Goal: Communication & Community: Answer question/provide support

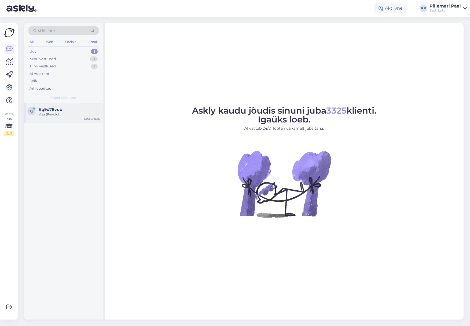
click at [58, 114] on div "Visa (Revolut)" at bounding box center [69, 114] width 61 height 5
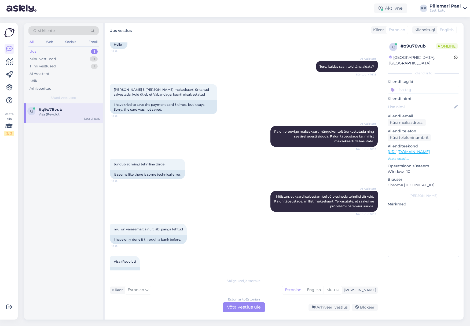
scroll to position [54, 0]
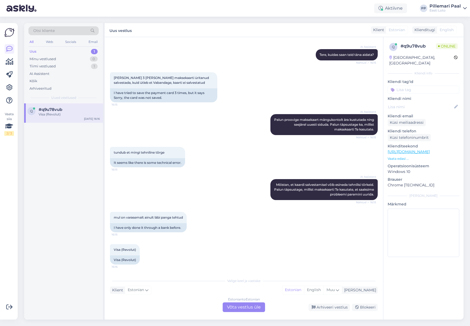
click at [249, 306] on div "Estonian to Estonian Võta vestlus üle" at bounding box center [244, 307] width 42 height 10
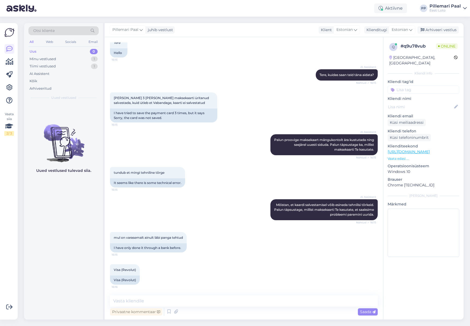
scroll to position [34, 0]
click at [175, 306] on textarea at bounding box center [244, 300] width 268 height 11
paste textarea "Mängukontoga ei ole võimalik siduda välisriiikides väljastatud maksekaarte/arve…"
type textarea "Mängukontoga ei ole võimalik siduda välisriiikides väljastatud maksekaarte/arve…"
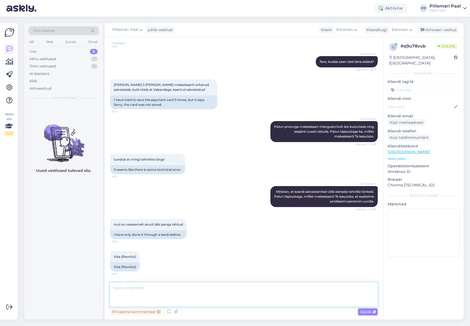
scroll to position [76, 0]
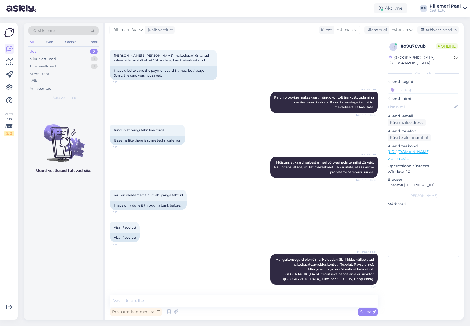
click at [414, 86] on input at bounding box center [424, 90] width 72 height 8
type input "makse"
click at [425, 102] on span "Maksekaart" at bounding box center [423, 103] width 19 height 3
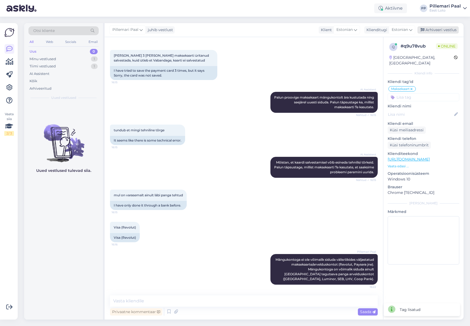
click at [430, 31] on div "Arhiveeri vestlus" at bounding box center [437, 29] width 41 height 7
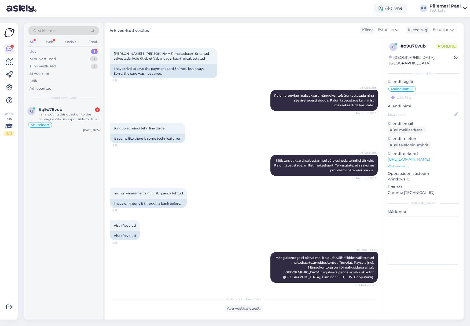
scroll to position [231, 0]
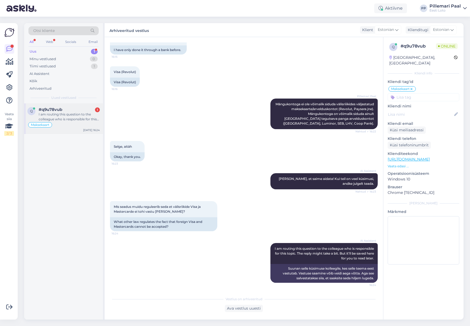
click at [54, 109] on span "#q9u78vub" at bounding box center [51, 109] width 24 height 5
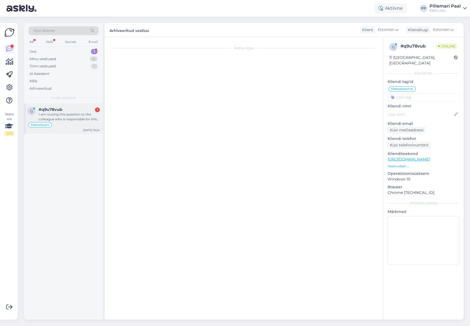
scroll to position [250, 0]
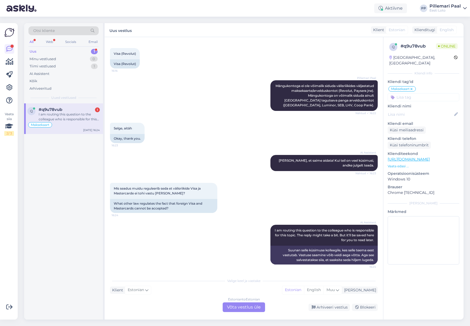
click at [250, 307] on div "Estonian to Estonian Võta vestlus üle" at bounding box center [244, 307] width 42 height 10
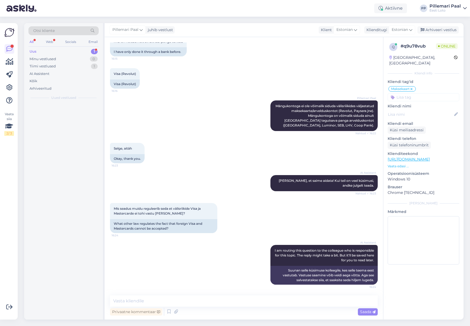
scroll to position [230, 0]
click at [200, 300] on textarea at bounding box center [244, 300] width 268 height 11
paste textarea "Eesti Loto tegevusele laienevad rahapesu ja terrorismi rahastamise tõkestamise …"
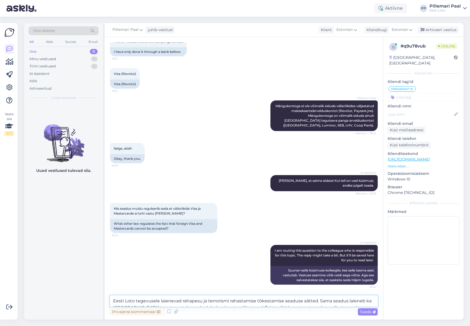
scroll to position [243, 0]
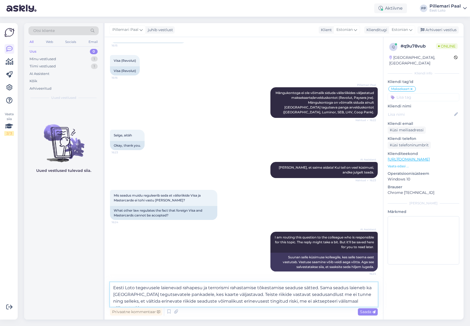
click at [160, 288] on textarea "Eesti Loto tegevusele laienevad rahapesu ja terrorismi rahastamise tõkestamise …" at bounding box center [244, 294] width 268 height 24
type textarea "Eesti Loto tegevusele on laienevad rahapesu ja terrorismi rahastamise tõkestami…"
click at [368, 301] on textarea "Eesti Loto tegevusele on laienevad rahapesu ja terrorismi rahastamise tõkestami…" at bounding box center [244, 294] width 268 height 24
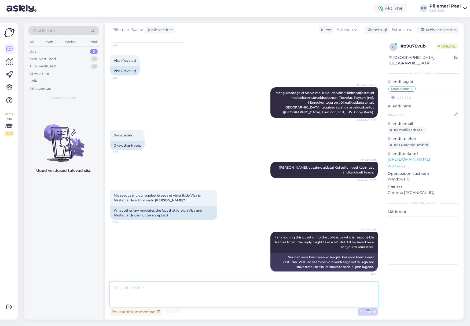
scroll to position [282, 0]
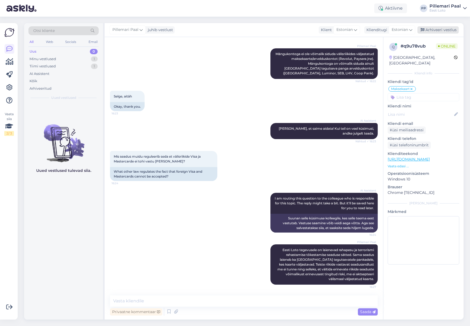
click at [434, 30] on div "Arhiveeri vestlus" at bounding box center [437, 29] width 41 height 7
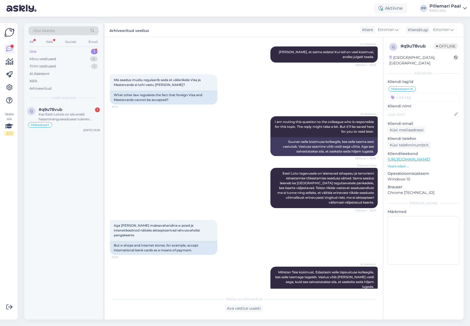
scroll to position [400, 0]
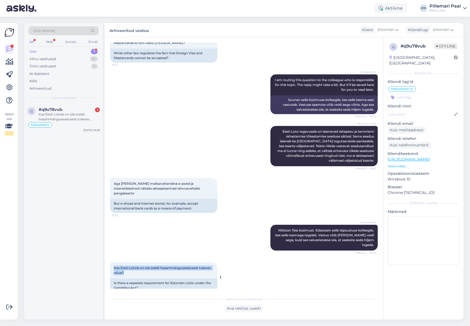
drag, startPoint x: 127, startPoint y: 263, endPoint x: 111, endPoint y: 258, distance: 17.6
click at [111, 262] on div "Kas Eesti Lotole on siis eraldi hasartmänguseadusest tulenev nõue? 16:29" at bounding box center [163, 270] width 107 height 16
copy span "Kas Eesti Lotole on siis eraldi hasartmänguseadusest tulenev nõue?"
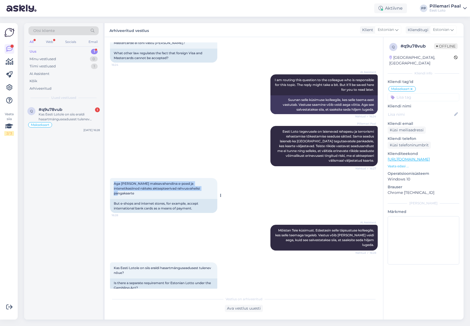
drag, startPoint x: 199, startPoint y: 189, endPoint x: 110, endPoint y: 183, distance: 89.5
click at [110, 183] on div "Aga [PERSON_NAME] maksevahendina e-poed ja intenetikasiinod näiteks aktsepteeri…" at bounding box center [163, 188] width 107 height 21
copy span "Aga [PERSON_NAME] maksevahendina e-poed ja intenetikasiinod näiteks aktsepteeri…"
click at [64, 115] on div "Kas Eesti Lotole on siis eraldi hasartmänguseadusest tulenev nõue?" at bounding box center [69, 117] width 61 height 10
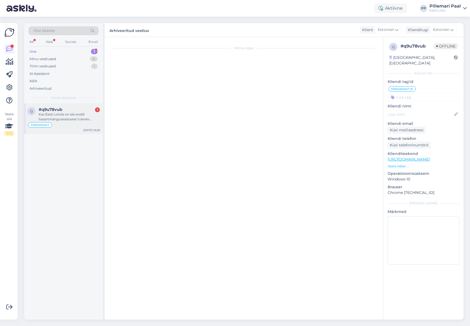
scroll to position [418, 0]
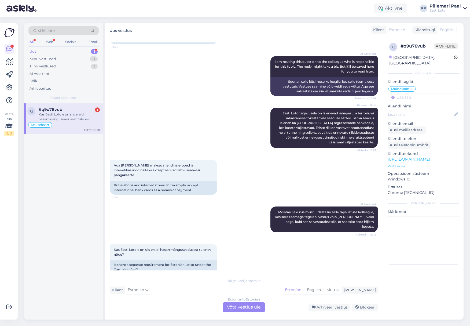
click at [246, 307] on div "Estonian to Estonian Võta vestlus üle" at bounding box center [244, 307] width 42 height 10
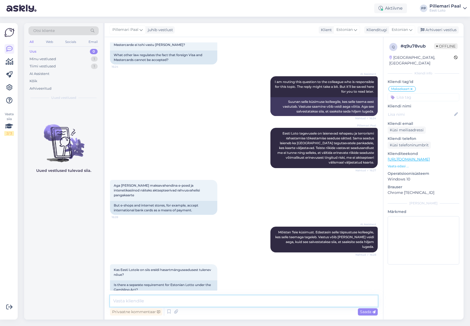
click at [217, 301] on textarea at bounding box center [244, 300] width 268 height 11
paste textarea "Me ei oska kahjuks kommenteerida, milliseid maksevahendeid teised e-poed või ka…"
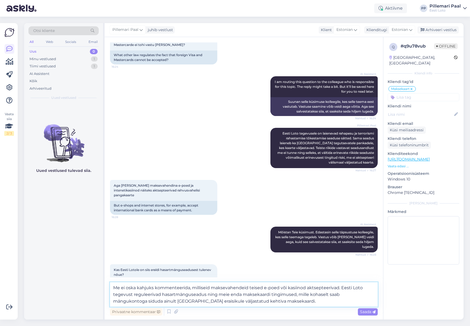
scroll to position [411, 0]
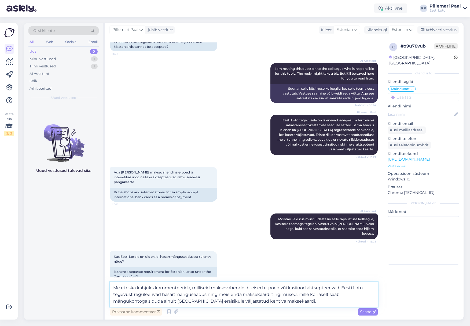
paste textarea "Maksekaardi lisamisel olete nõustunud maksekaardi kasutamise tingimustega. Punk…"
type textarea "Me ei oska kahjuks kommenteerida, milliseid maksevahendeid teised e-poed või ka…"
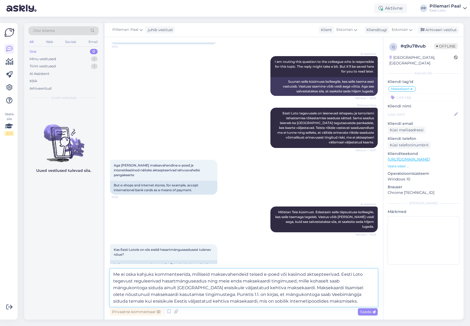
click at [294, 300] on textarea "Me ei oska kahjuks kommenteerida, milliseid maksevahendeid teised e-poed või ka…" at bounding box center [244, 288] width 268 height 38
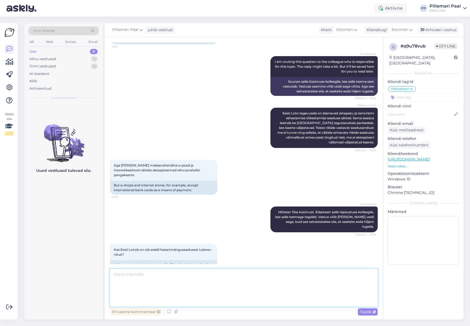
scroll to position [465, 0]
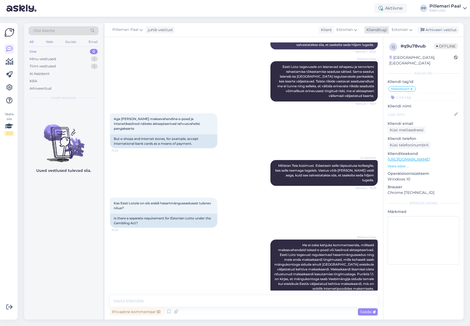
click at [441, 30] on div "Arhiveeri vestlus" at bounding box center [437, 29] width 41 height 7
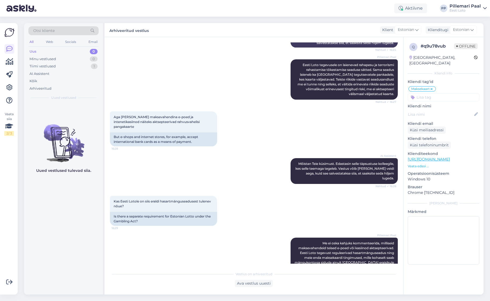
scroll to position [491, 0]
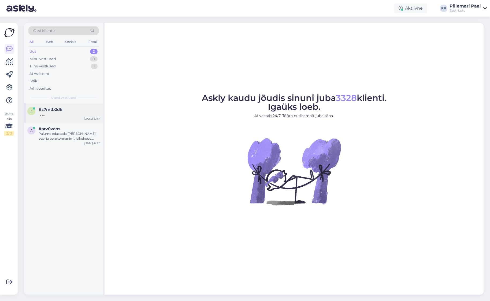
click at [55, 119] on div "z #z7mtb2dk [DATE] 17:17" at bounding box center [63, 112] width 79 height 19
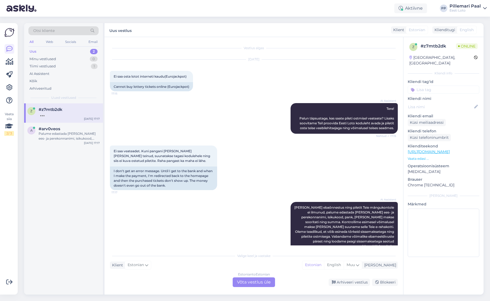
scroll to position [8, 0]
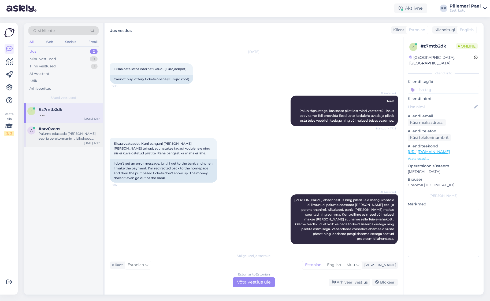
click at [57, 133] on div "Palume edastada meile oma ees- ja perekonnanimi, isikukood, pank, kust makse so…" at bounding box center [69, 136] width 61 height 10
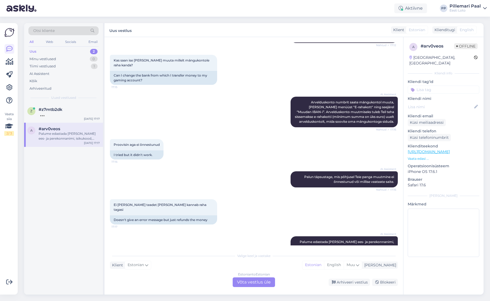
scroll to position [193, 0]
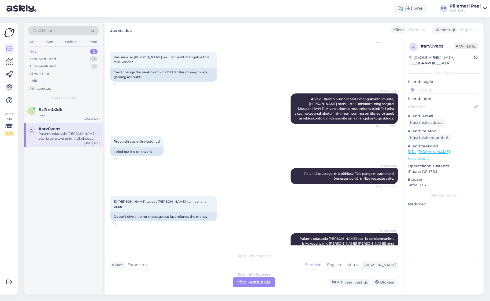
click at [54, 132] on div "Palume edastada meile oma ees- ja perekonnanimi, isikukood, pank, kust makse so…" at bounding box center [69, 136] width 61 height 10
click at [56, 116] on div at bounding box center [69, 114] width 61 height 5
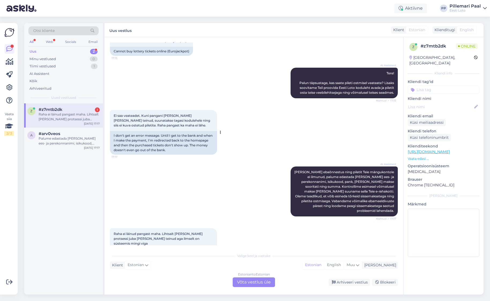
scroll to position [54, 0]
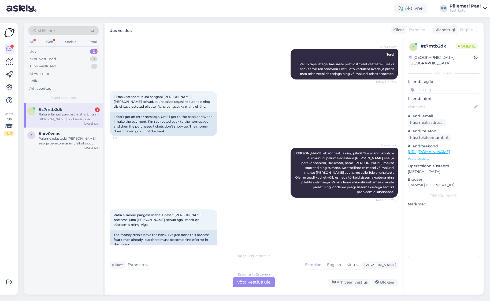
click at [257, 283] on div "Estonian to Estonian Võta vestlus üle" at bounding box center [254, 282] width 42 height 10
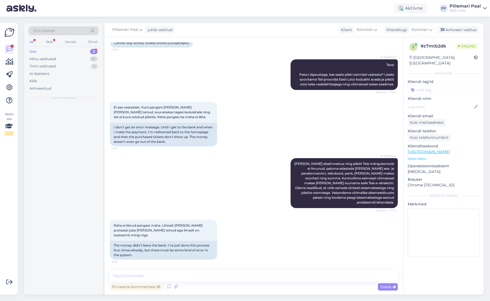
scroll to position [34, 0]
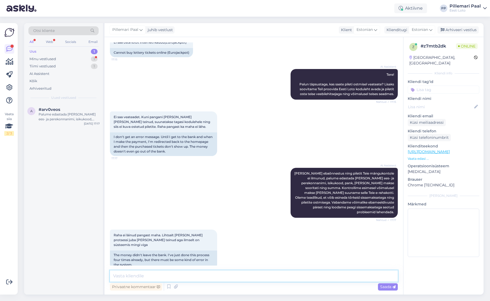
click at [240, 273] on textarea at bounding box center [254, 275] width 288 height 11
type textarea "P"
type textarea "Täpsemaks kontrollimiseks teatage enda isikukood."
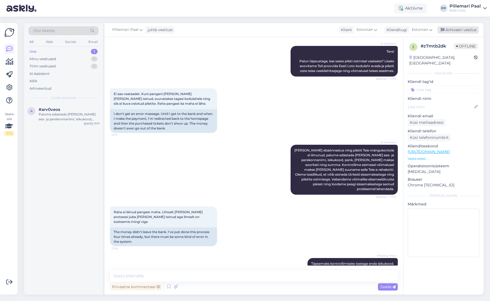
click at [448, 29] on div "Arhiveeri vestlus" at bounding box center [458, 29] width 41 height 7
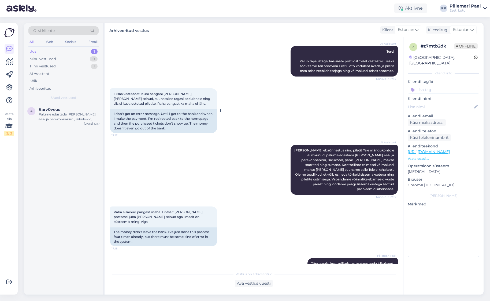
scroll to position [0, 0]
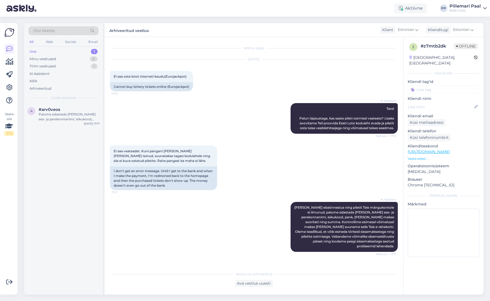
click at [429, 86] on input at bounding box center [444, 90] width 72 height 8
type input "pileti"
click at [450, 102] on span "Pileti ostmine" at bounding box center [444, 103] width 22 height 3
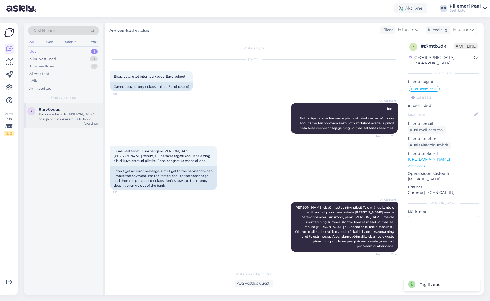
click at [64, 115] on div "Palume edastada meile oma ees- ja perekonnanimi, isikukood, pank, kust makse so…" at bounding box center [69, 117] width 61 height 10
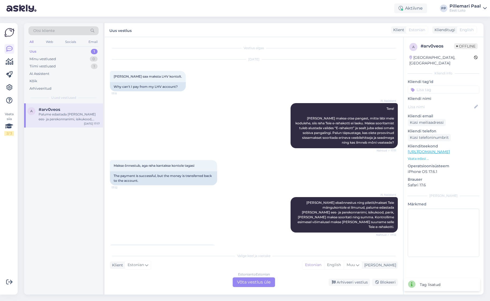
scroll to position [193, 0]
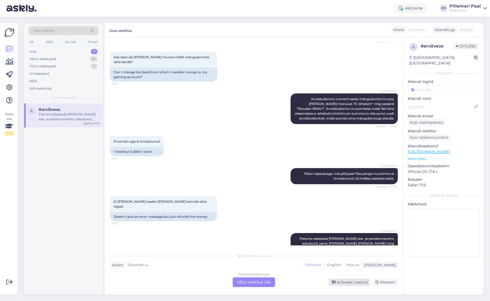
click at [343, 280] on div "Arhiveeri vestlus" at bounding box center [349, 281] width 41 height 7
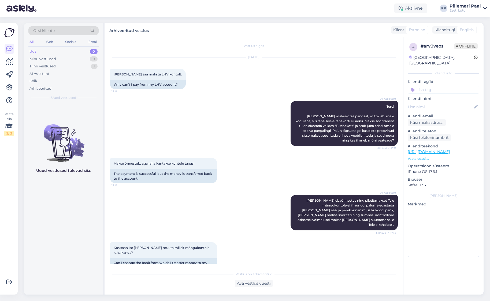
scroll to position [0, 0]
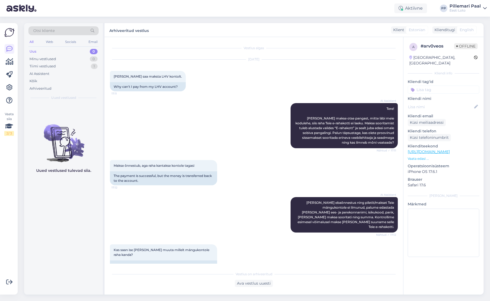
click at [435, 86] on input at bounding box center [444, 90] width 72 height 8
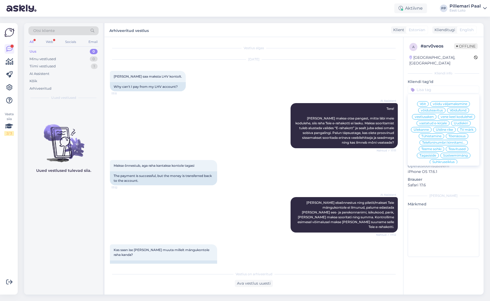
click at [435, 86] on input at bounding box center [444, 90] width 72 height 8
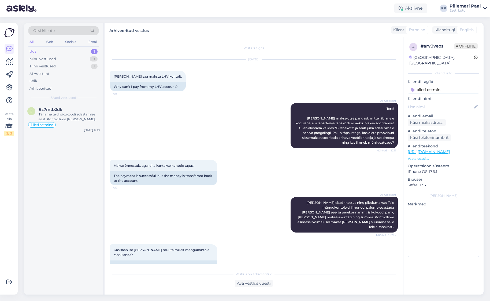
type input "pileti ostmine"
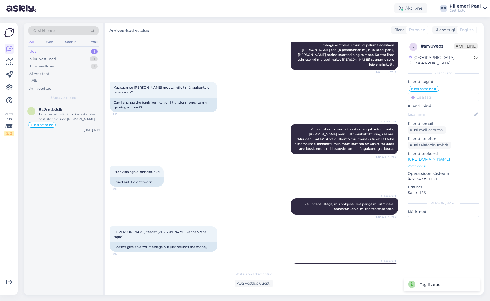
scroll to position [174, 0]
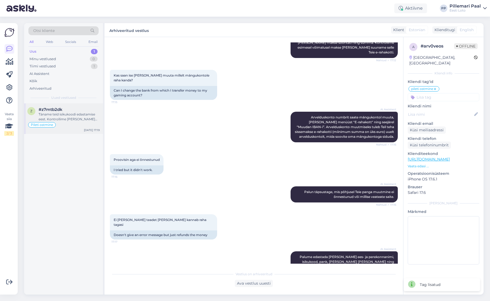
click at [75, 116] on div "Täname teid isikukoodi edastamise eest. Kontrollime seda ja tegeleme teie probl…" at bounding box center [69, 117] width 61 height 10
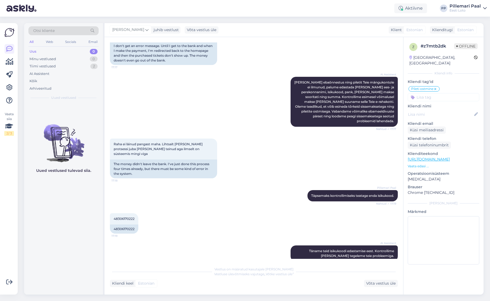
scroll to position [156, 0]
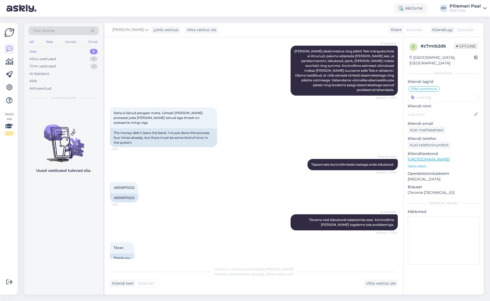
click at [31, 49] on div "Uus" at bounding box center [33, 51] width 7 height 5
